Goal: Task Accomplishment & Management: Use online tool/utility

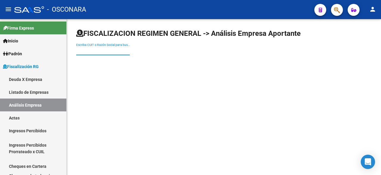
click at [109, 52] on input "Escriba CUIT o Razón Social para buscar" at bounding box center [103, 50] width 54 height 5
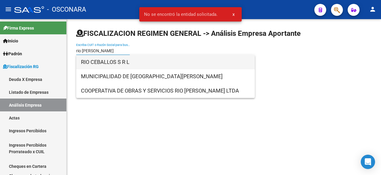
type input "rio [PERSON_NAME]"
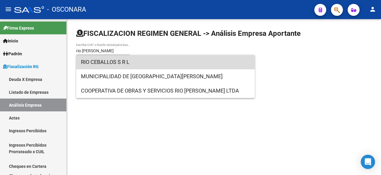
click at [107, 66] on span "RIO CEBALLOS S R L" at bounding box center [165, 62] width 169 height 14
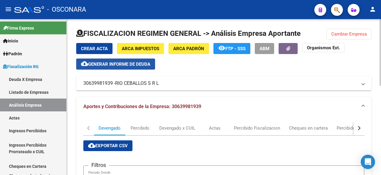
click at [115, 66] on span "Generar informe de deuda" at bounding box center [119, 63] width 62 height 5
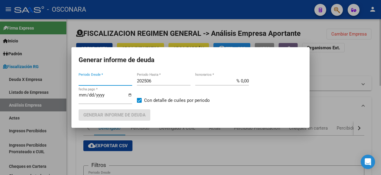
type input "202405"
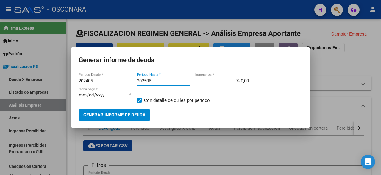
click at [159, 78] on input "202506" at bounding box center [164, 80] width 54 height 5
type input "202507"
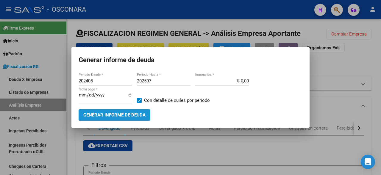
click at [138, 112] on span "Generar informe de deuda" at bounding box center [114, 114] width 62 height 5
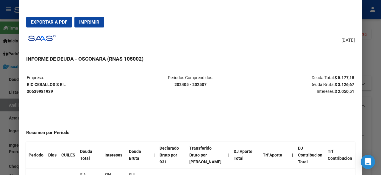
click at [374, 58] on div at bounding box center [190, 87] width 381 height 175
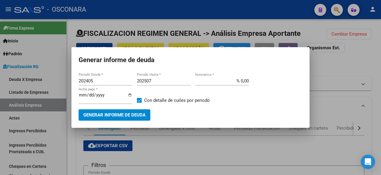
click at [374, 58] on div at bounding box center [190, 87] width 381 height 175
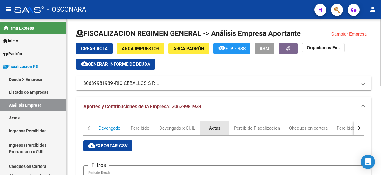
click at [215, 130] on div "Actas" at bounding box center [215, 128] width 12 height 7
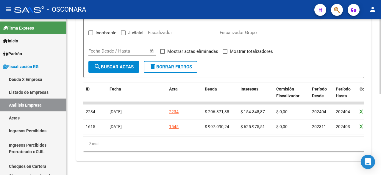
scroll to position [169, 0]
click at [380, 165] on div at bounding box center [380, 137] width 1 height 74
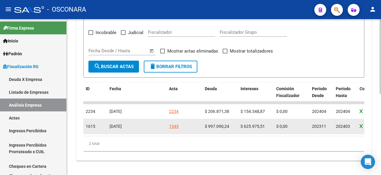
click at [175, 123] on div "1545" at bounding box center [174, 126] width 10 height 7
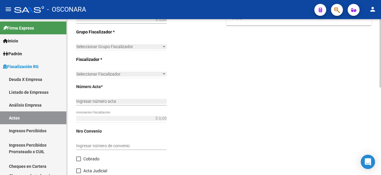
type input "202311"
type input "202403"
type input "$ 1.866.525,61"
type input "$ 997.090,24"
type input "$ 625.975,51"
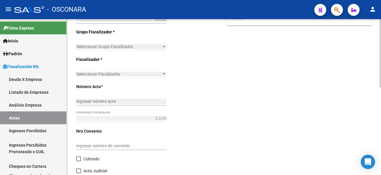
type input "1545"
type input "$ 243.459,86"
checkbox input "true"
type input "COBRANZA FISCALIZADORA [PERSON_NAME]"
type input "[DATE]"
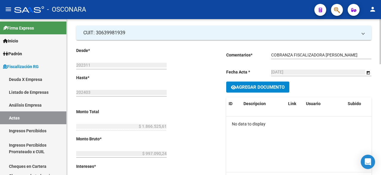
scroll to position [41, 0]
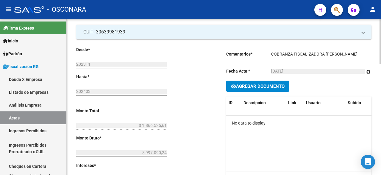
click at [381, 62] on div at bounding box center [380, 53] width 1 height 45
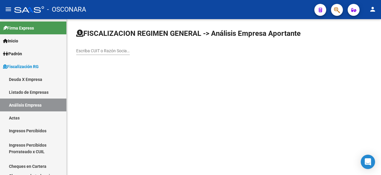
click at [86, 48] on input "Escriba CUIT o Razón Social para buscar" at bounding box center [103, 50] width 54 height 5
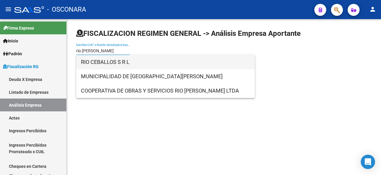
type input "rio [PERSON_NAME]"
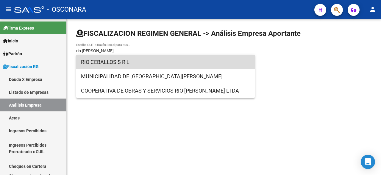
click at [116, 60] on span "RIO CEBALLOS S R L" at bounding box center [165, 62] width 169 height 14
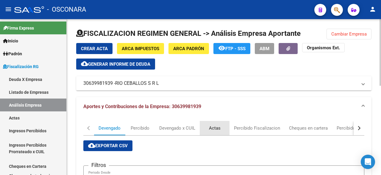
click at [217, 133] on div "Actas" at bounding box center [215, 128] width 30 height 14
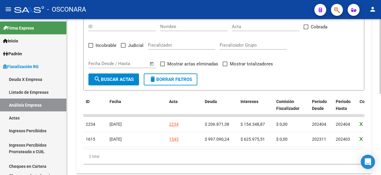
scroll to position [153, 0]
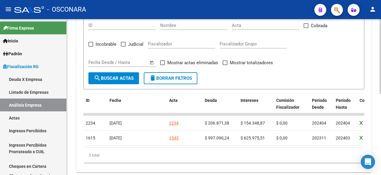
click at [376, 149] on div "FISCALIZACION REGIMEN GENERAL -> Análisis Empresa Aportante Cambiar Empresa Cre…" at bounding box center [225, 26] width 316 height 320
drag, startPoint x: 376, startPoint y: 149, endPoint x: 361, endPoint y: 90, distance: 61.1
click at [361, 90] on div "FISCALIZACION REGIMEN GENERAL -> Análisis Empresa Aportante Cambiar Empresa Cre…" at bounding box center [224, 26] width 315 height 320
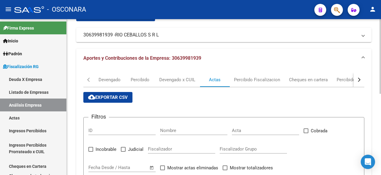
scroll to position [0, 0]
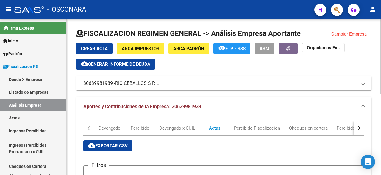
click at [135, 66] on span "Generar informe de deuda" at bounding box center [119, 63] width 62 height 5
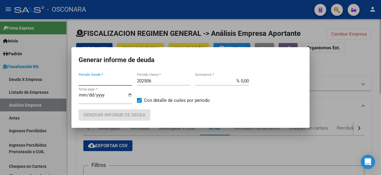
type input "202405"
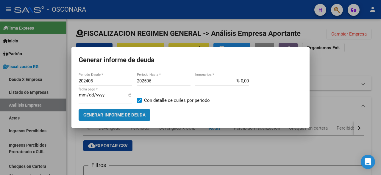
click at [113, 110] on button "Generar informe de deuda" at bounding box center [115, 114] width 72 height 11
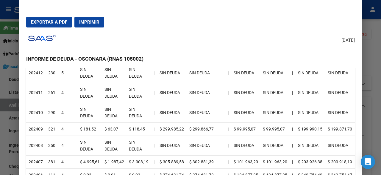
scroll to position [261, 0]
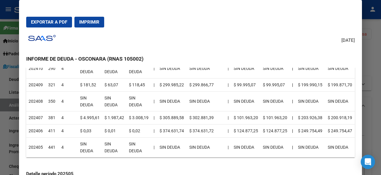
click at [381, 119] on div at bounding box center [190, 87] width 381 height 175
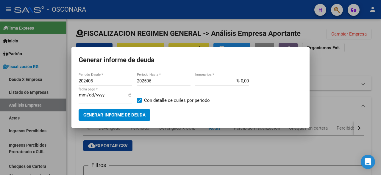
click at [381, 108] on div at bounding box center [190, 87] width 381 height 175
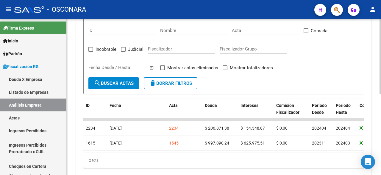
scroll to position [149, 0]
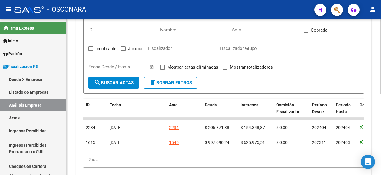
click at [375, 137] on div "FISCALIZACION REGIMEN GENERAL -> Análisis Empresa Aportante Cambiar Empresa Cre…" at bounding box center [225, 30] width 316 height 320
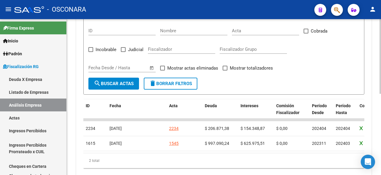
drag, startPoint x: 375, startPoint y: 137, endPoint x: 371, endPoint y: 138, distance: 3.8
click at [371, 138] on div "FISCALIZACION REGIMEN GENERAL -> Análisis Empresa Aportante Cambiar Empresa Cre…" at bounding box center [224, 31] width 315 height 320
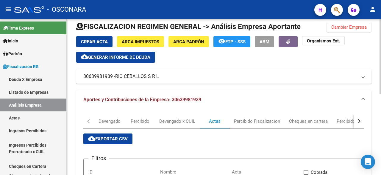
scroll to position [1, 0]
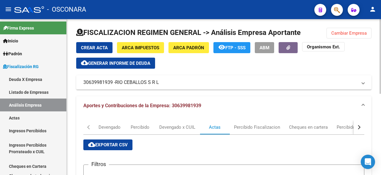
click at [381, 25] on div at bounding box center [380, 56] width 1 height 74
click at [111, 61] on span "Generar informe de deuda" at bounding box center [119, 62] width 62 height 5
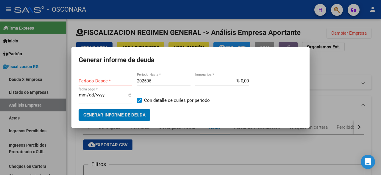
type input "202405"
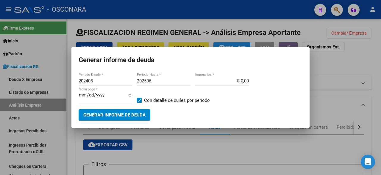
click at [161, 84] on div "202506 Periodo Hasta *" at bounding box center [164, 80] width 54 height 9
type input "202507"
click at [239, 81] on input "% 0,00" at bounding box center [222, 80] width 54 height 5
type input "% 15,00"
click at [103, 112] on span "Generar informe de deuda" at bounding box center [114, 114] width 62 height 5
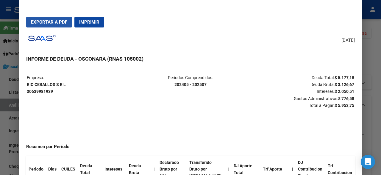
click at [54, 19] on span "Exportar a PDF" at bounding box center [49, 21] width 36 height 5
